Goal: Check status: Check status

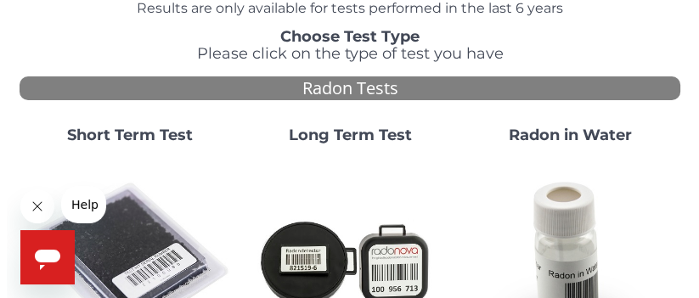
scroll to position [117, 0]
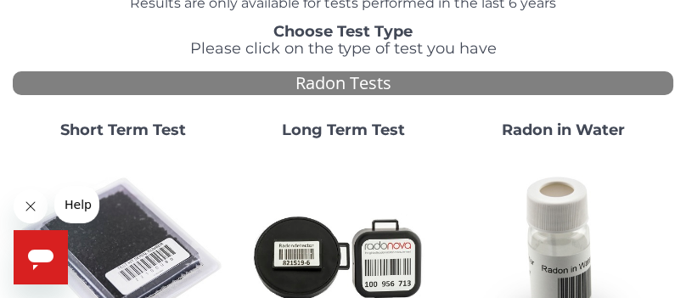
click at [139, 137] on strong "Short Term Test" at bounding box center [123, 130] width 126 height 19
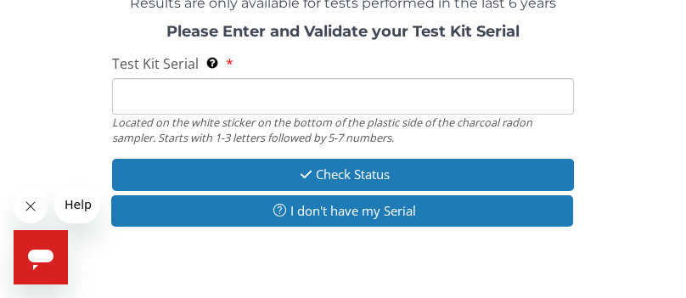
click at [155, 93] on input "Test Kit Serial Located on the white sticker on the bottom of the plastic side …" at bounding box center [343, 96] width 463 height 37
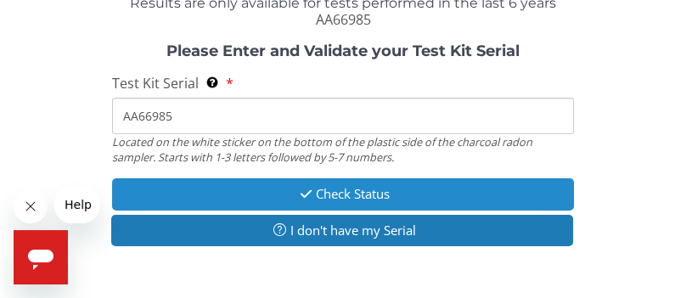
click at [366, 198] on button "Check Status" at bounding box center [343, 193] width 463 height 31
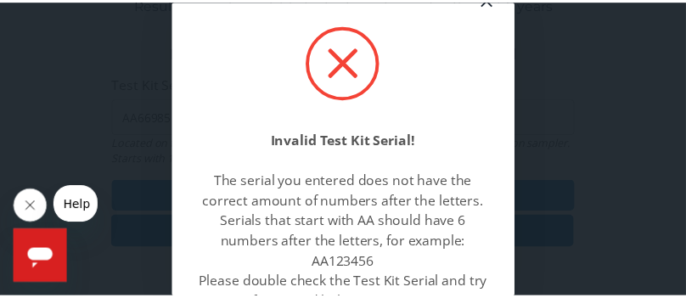
scroll to position [0, 0]
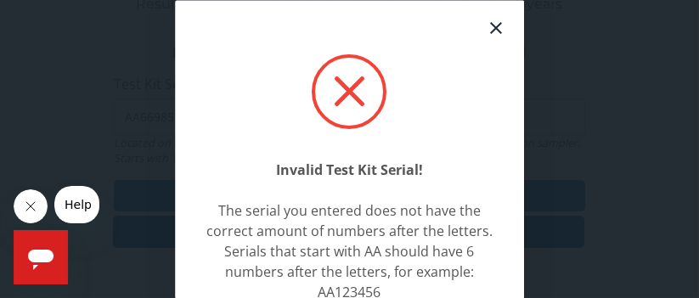
click at [490, 29] on icon at bounding box center [496, 28] width 12 height 12
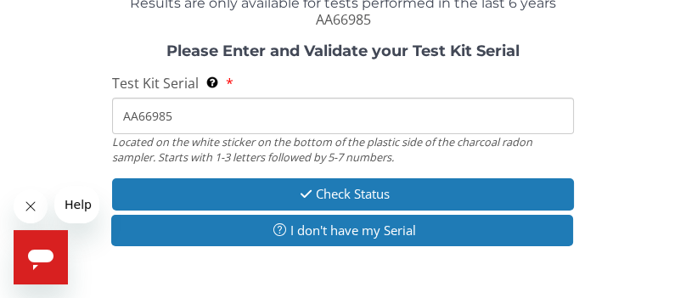
click at [187, 115] on input "AA66985" at bounding box center [343, 116] width 463 height 37
type input "AA669985"
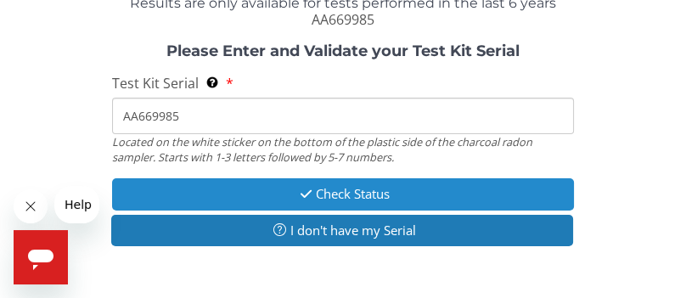
click at [340, 199] on button "Check Status" at bounding box center [343, 193] width 463 height 31
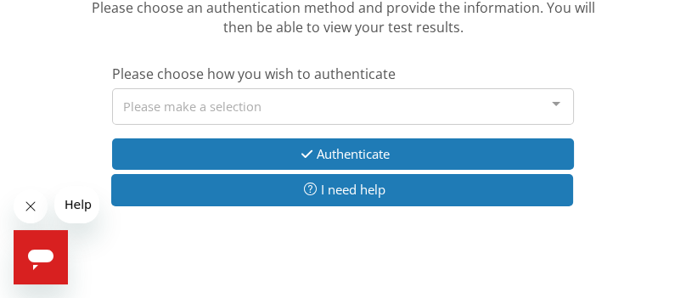
scroll to position [231, 0]
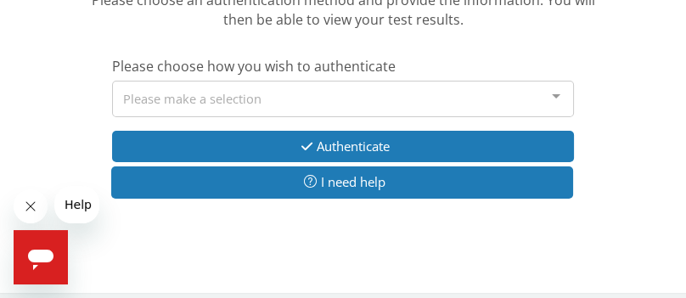
click at [556, 104] on div at bounding box center [556, 98] width 34 height 32
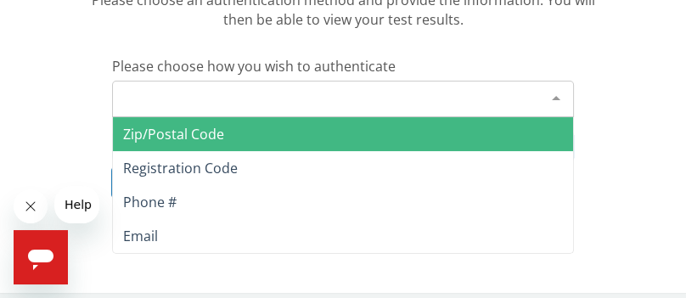
click at [221, 137] on span "Zip/Postal Code" at bounding box center [173, 134] width 101 height 19
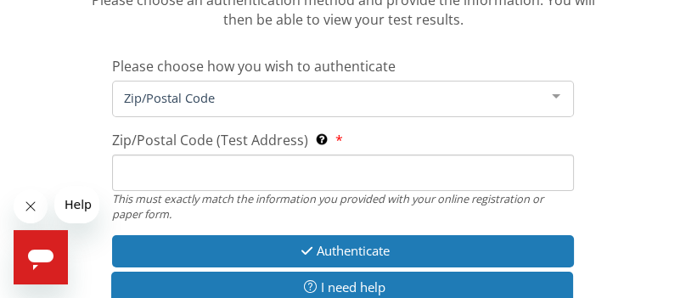
click at [152, 172] on input "Zip/Postal Code (Test Address) This must exactly match the information you prov…" at bounding box center [343, 173] width 463 height 37
type input "53546"
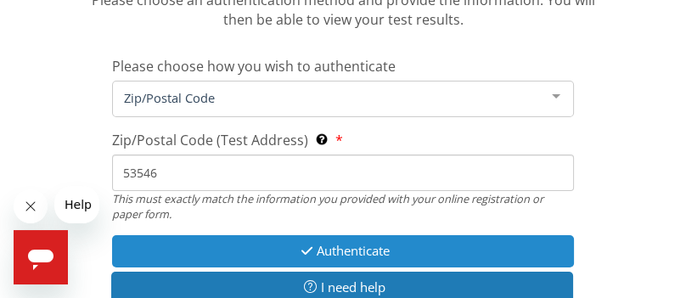
click at [359, 255] on button "Authenticate" at bounding box center [343, 250] width 463 height 31
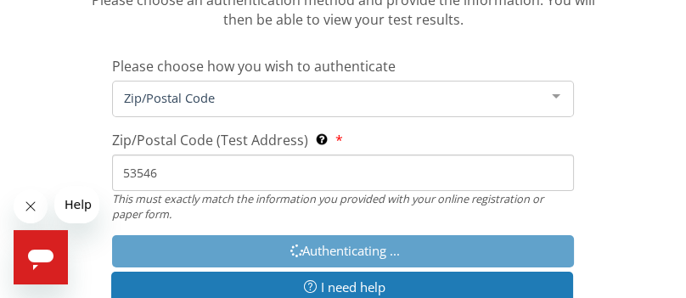
scroll to position [270, 0]
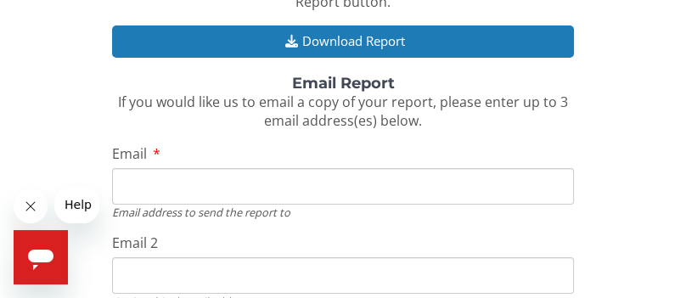
click at [144, 187] on input "Email" at bounding box center [343, 186] width 463 height 37
type input "[EMAIL_ADDRESS][DOMAIN_NAME]"
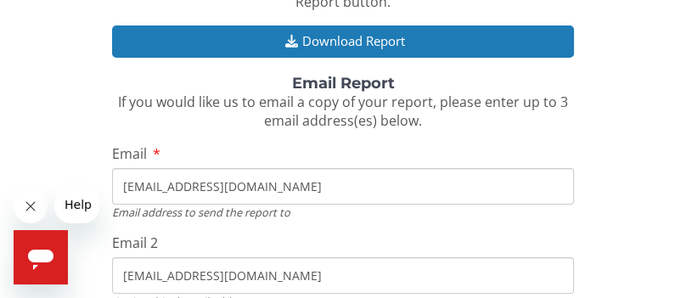
type input "[EMAIL_ADDRESS][DOMAIN_NAME]"
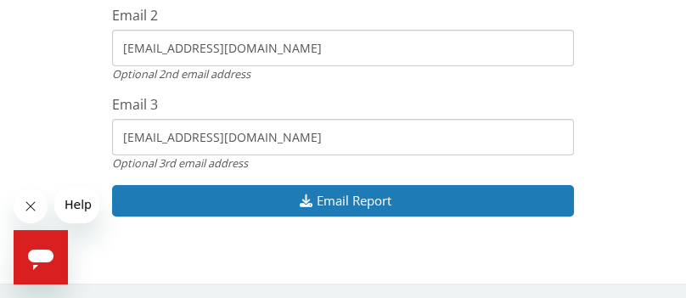
scroll to position [500, 0]
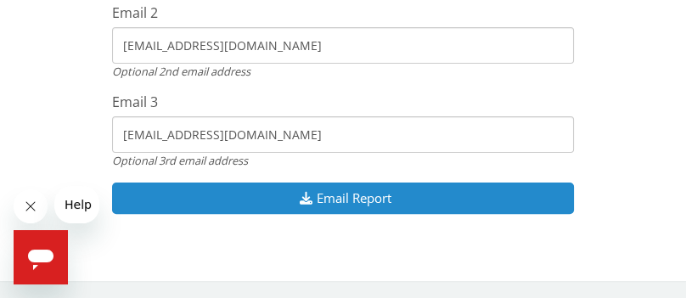
click at [359, 192] on button "Email Report" at bounding box center [343, 198] width 463 height 31
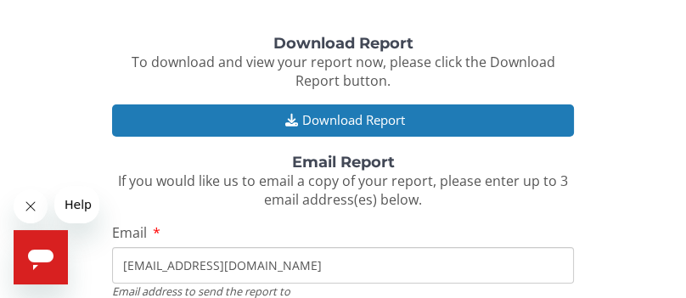
scroll to position [190, 0]
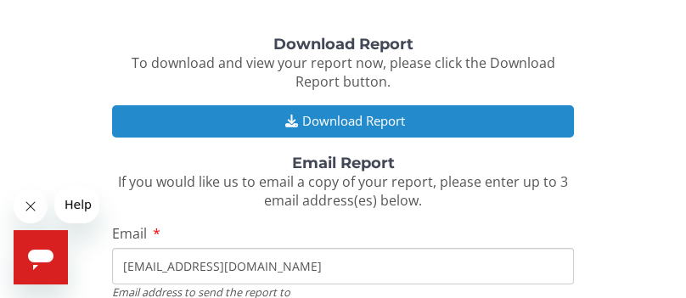
click at [330, 125] on button "Download Report" at bounding box center [343, 120] width 463 height 31
